Goal: Task Accomplishment & Management: Manage account settings

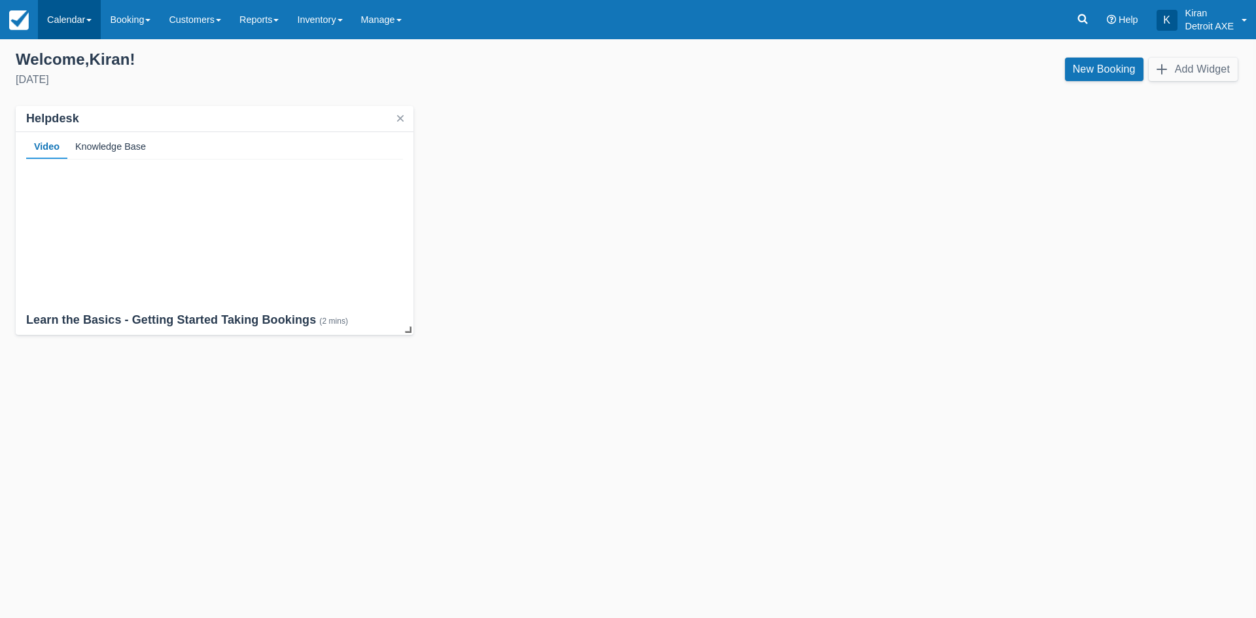
click at [80, 14] on link "Calendar" at bounding box center [69, 19] width 63 height 39
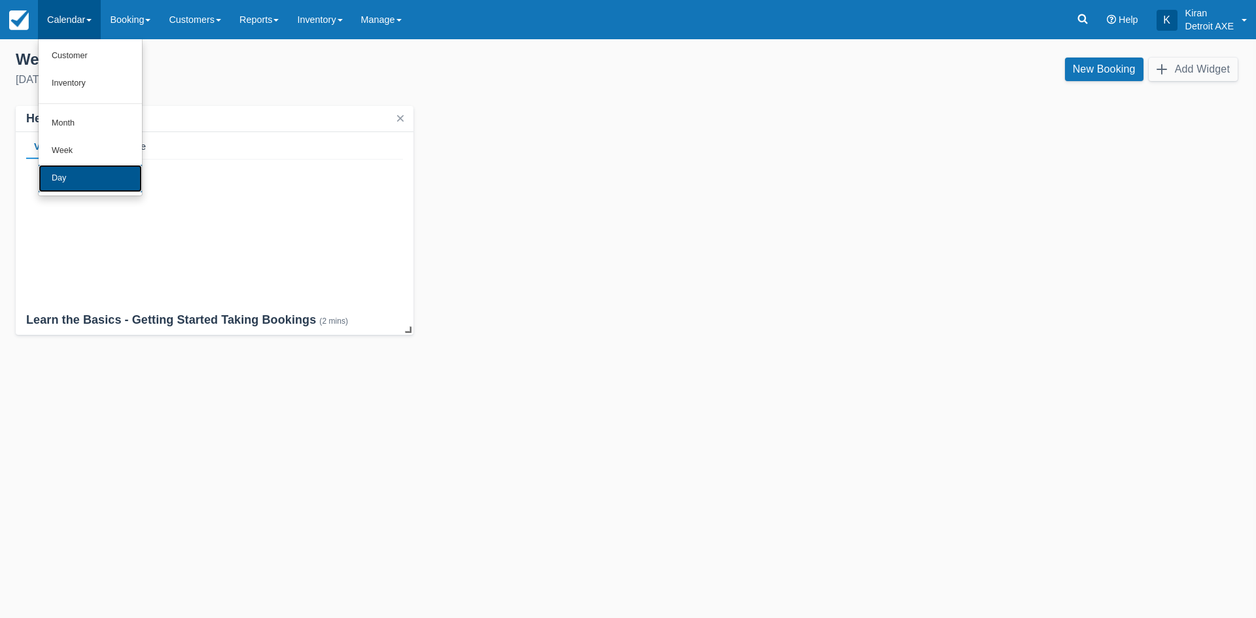
click at [96, 190] on link "Day" at bounding box center [90, 178] width 103 height 27
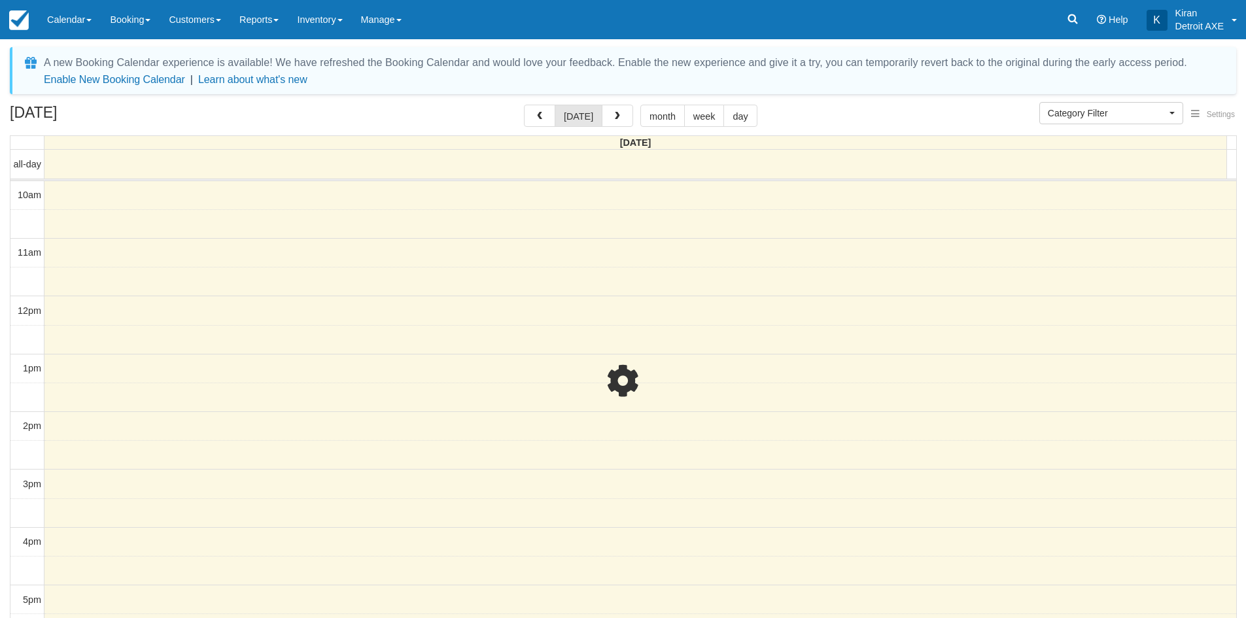
select select
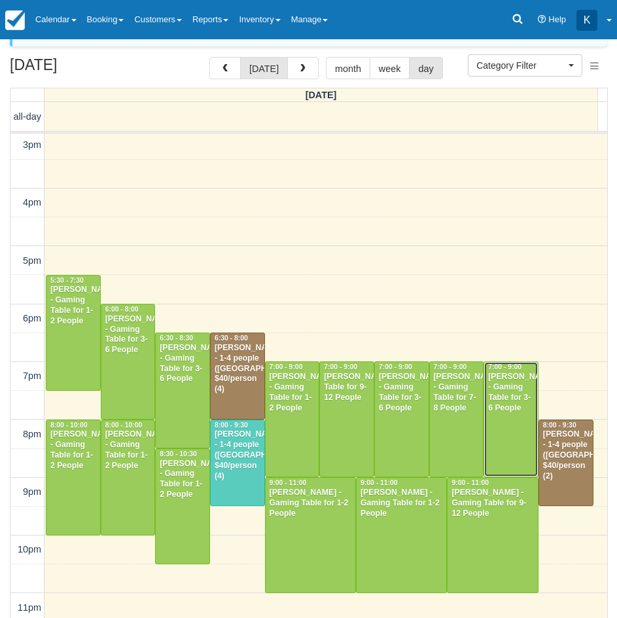
scroll to position [87, 0]
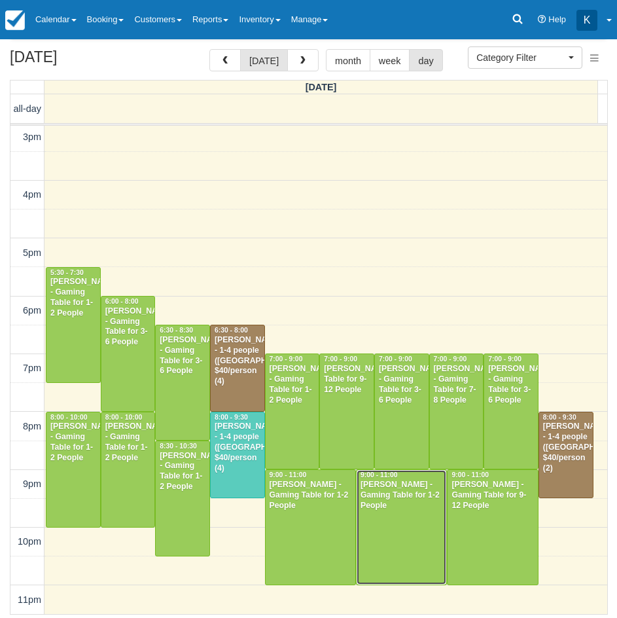
drag, startPoint x: 370, startPoint y: 519, endPoint x: 380, endPoint y: 519, distance: 9.8
drag, startPoint x: 380, startPoint y: 519, endPoint x: 353, endPoint y: 534, distance: 31.1
drag, startPoint x: 353, startPoint y: 534, endPoint x: 397, endPoint y: 551, distance: 46.8
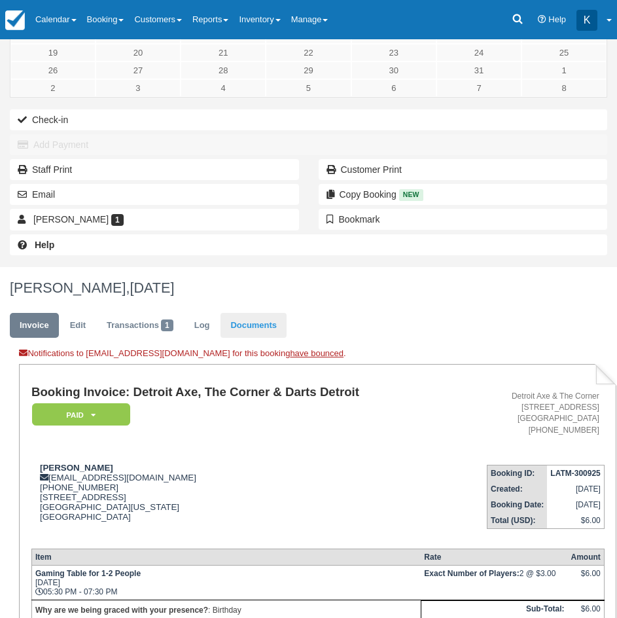
scroll to position [267, 0]
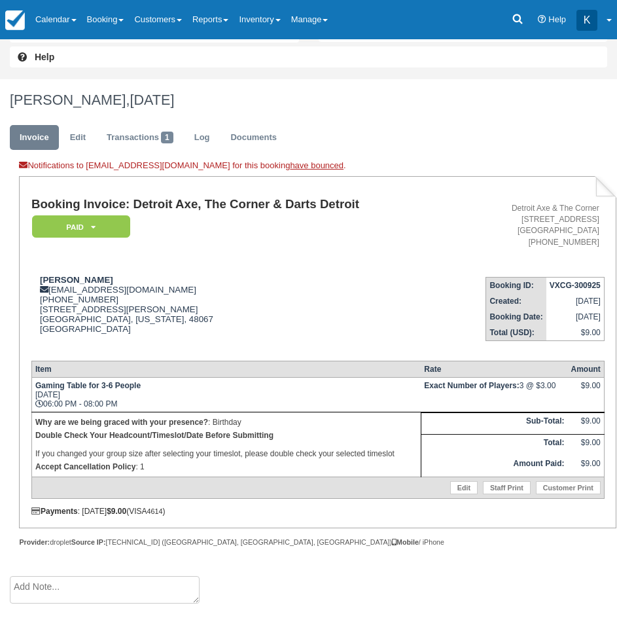
scroll to position [327, 0]
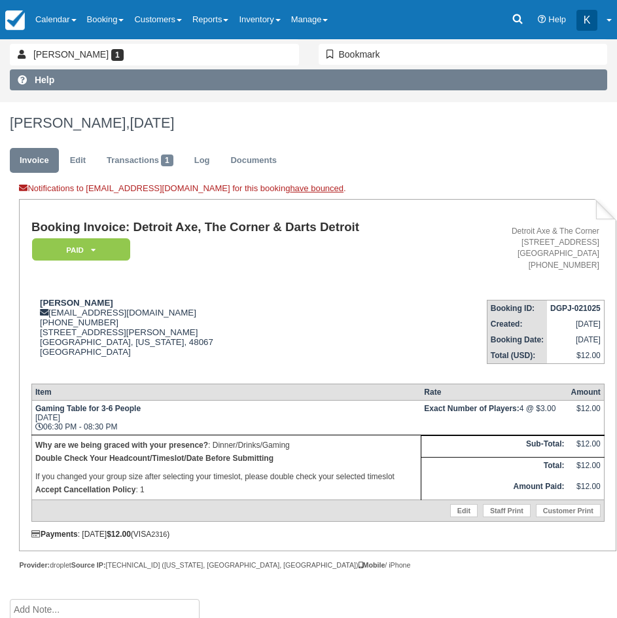
scroll to position [267, 0]
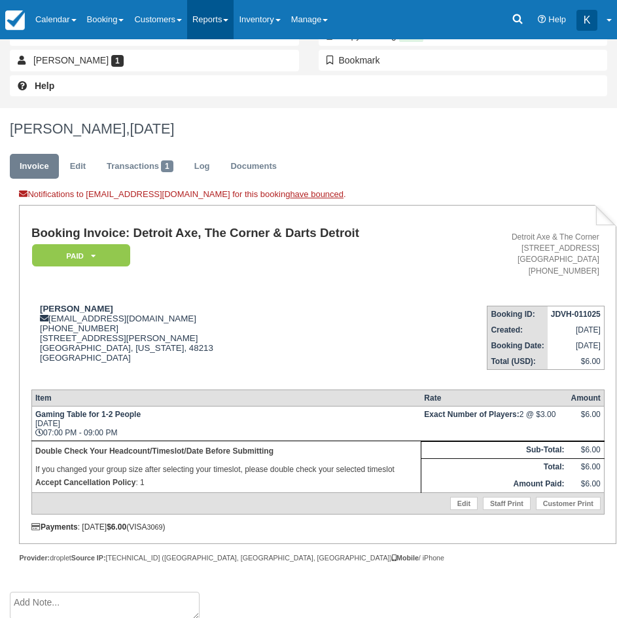
scroll to position [254, 0]
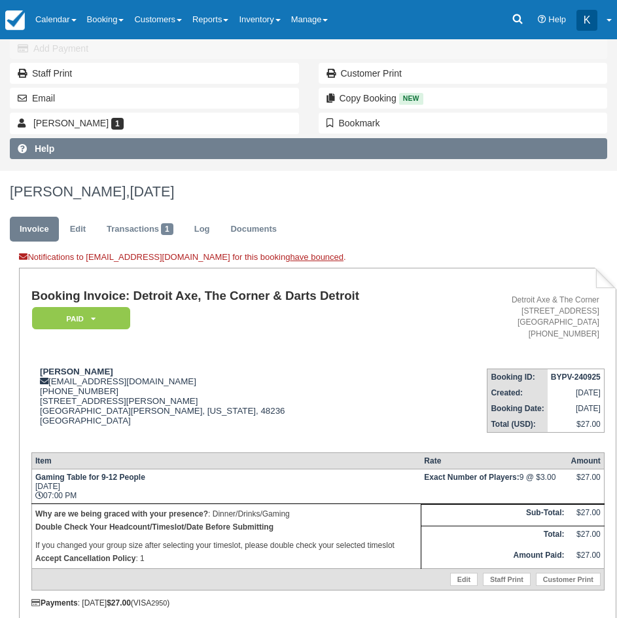
scroll to position [196, 0]
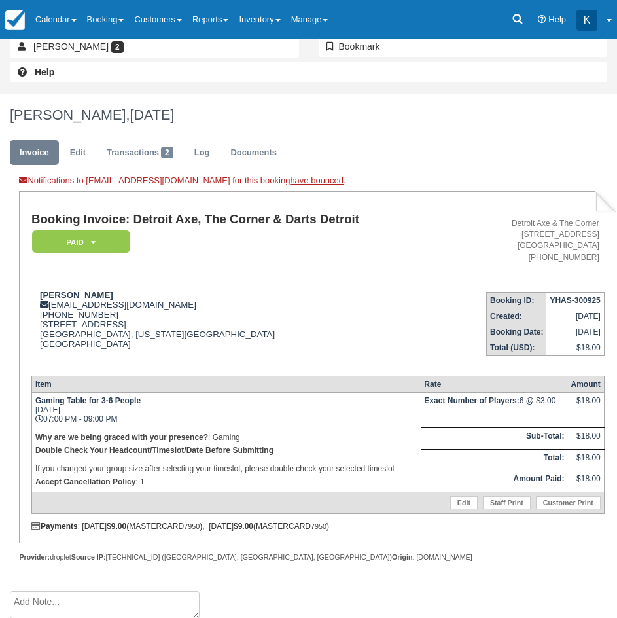
scroll to position [267, 0]
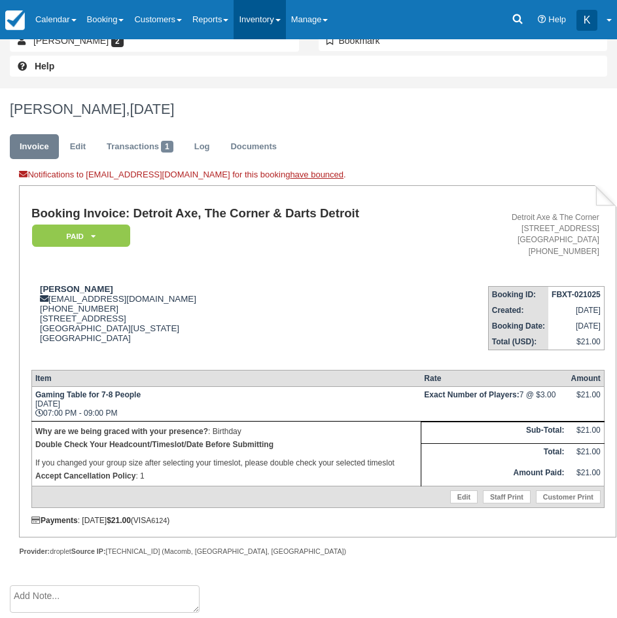
scroll to position [267, 0]
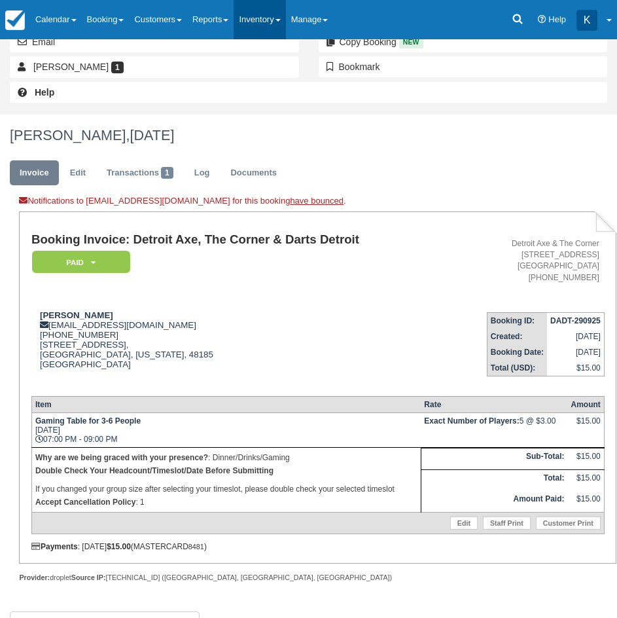
scroll to position [267, 0]
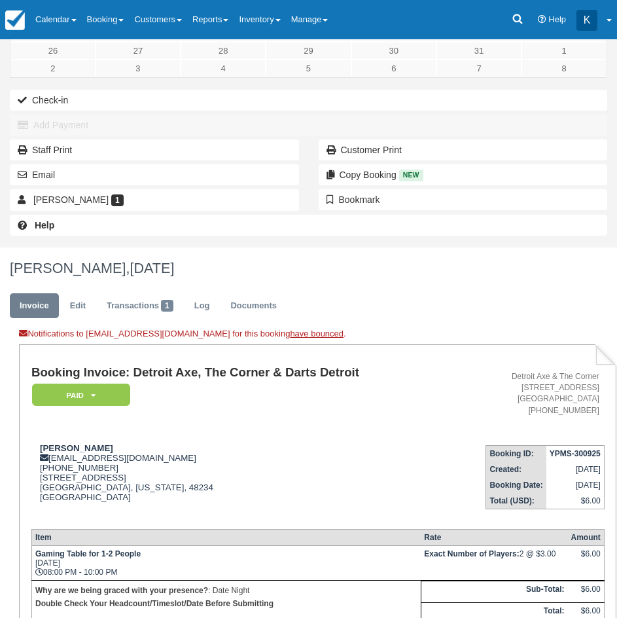
scroll to position [267, 0]
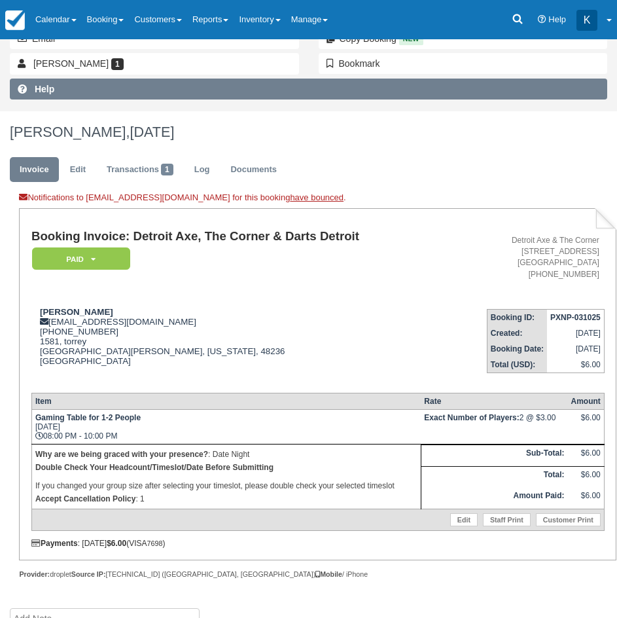
scroll to position [262, 0]
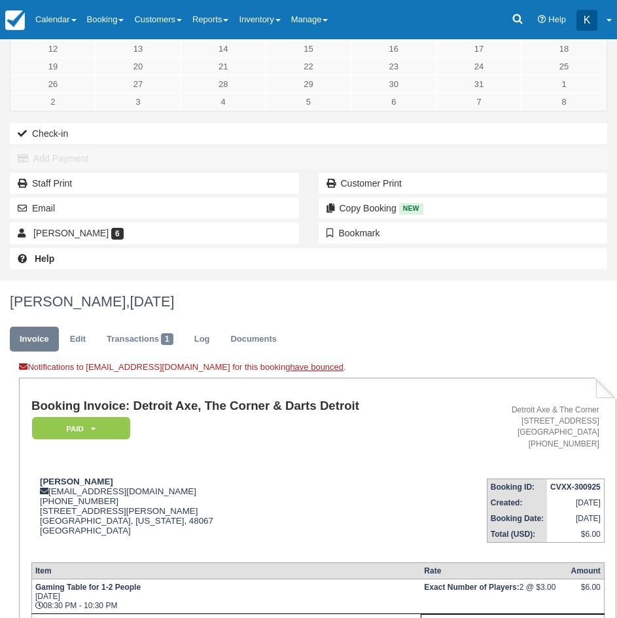
scroll to position [254, 0]
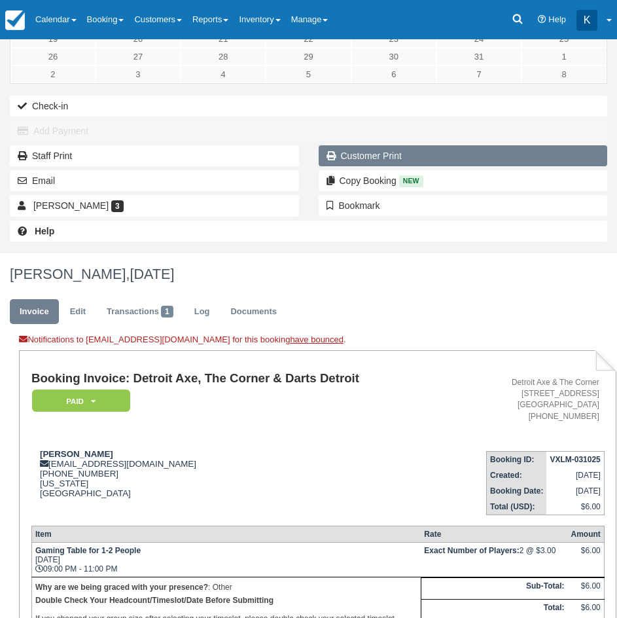
scroll to position [196, 0]
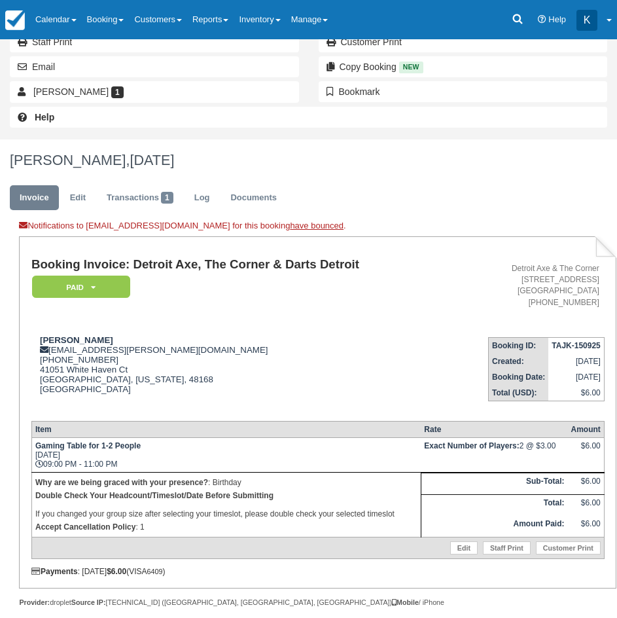
scroll to position [267, 0]
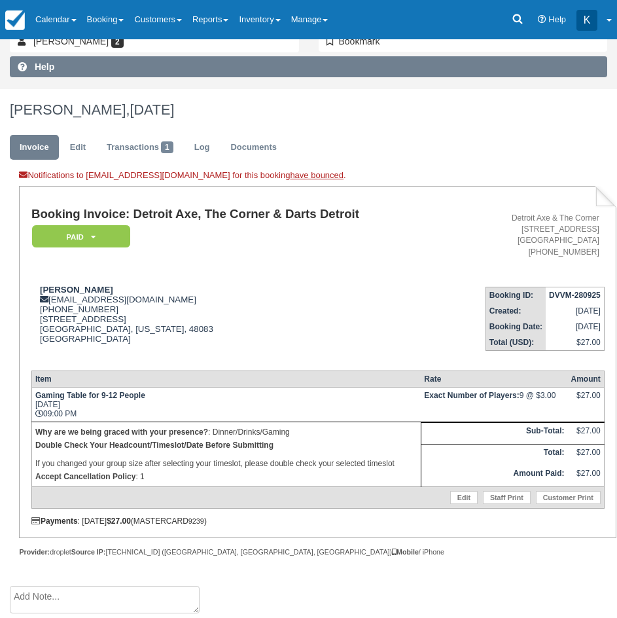
scroll to position [267, 0]
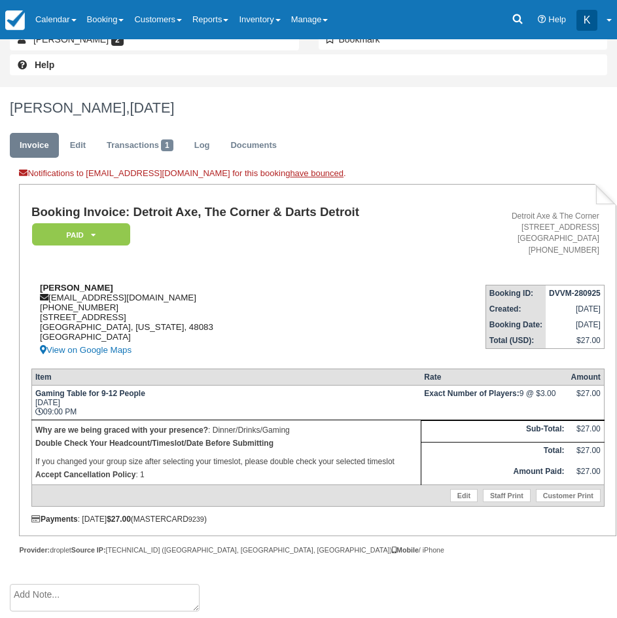
click at [255, 297] on div "[PERSON_NAME] [EMAIL_ADDRESS][DOMAIN_NAME] 1 (586) 441-1248 [STREET_ADDRESS][US…" at bounding box center [241, 320] width 420 height 75
